Goal: Navigation & Orientation: Find specific page/section

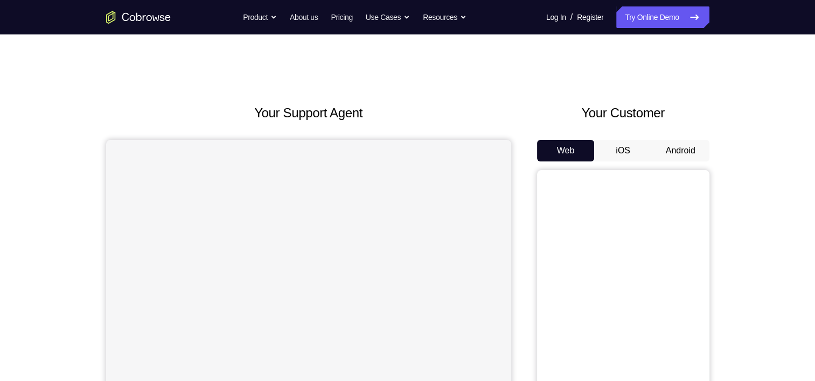
click at [676, 153] on button "Android" at bounding box center [680, 151] width 58 height 22
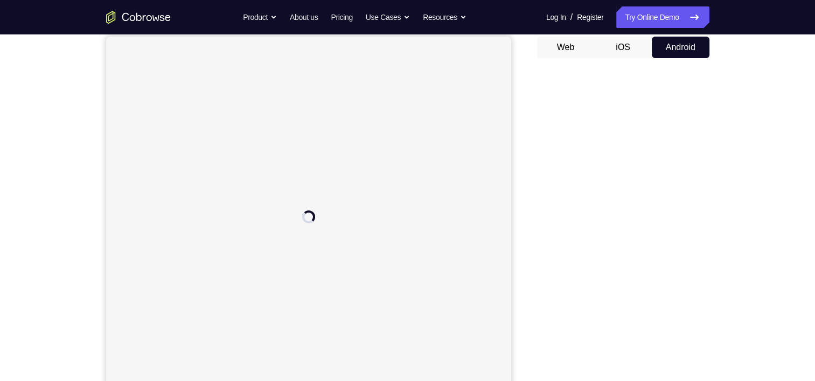
scroll to position [103, 0]
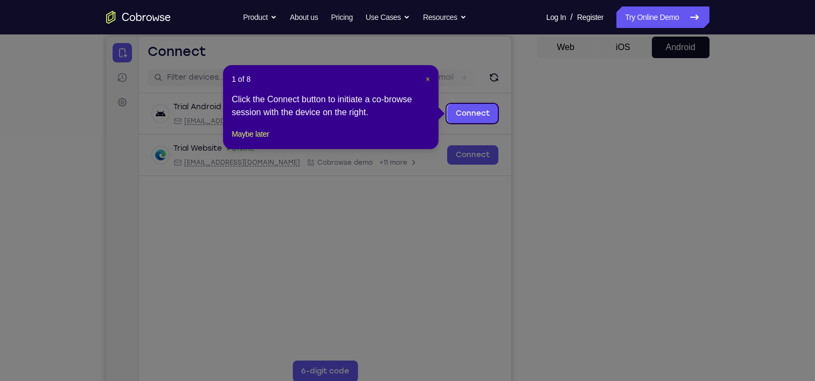
click at [426, 83] on button "×" at bounding box center [427, 79] width 4 height 11
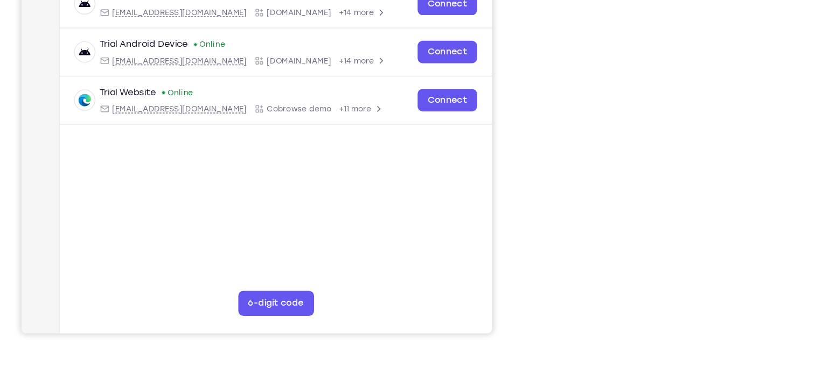
scroll to position [159, 0]
